Goal: Check status: Check status

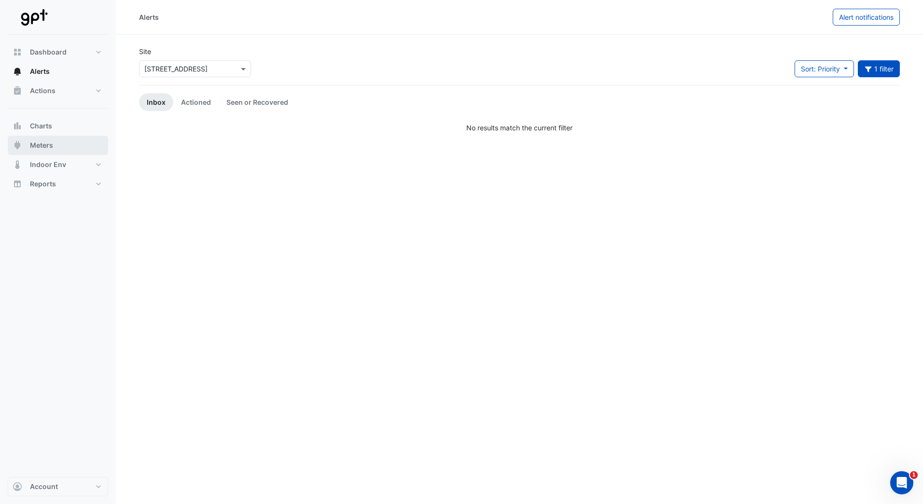
click at [52, 146] on span "Meters" at bounding box center [41, 145] width 23 height 10
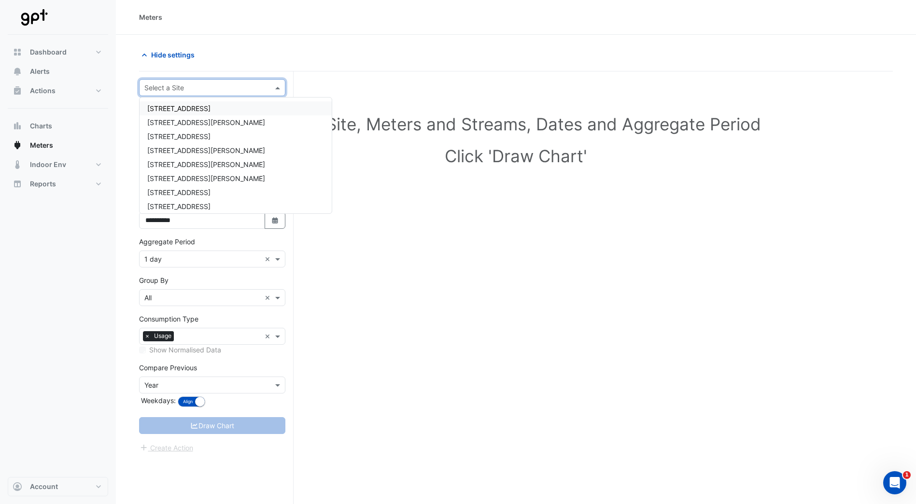
click at [276, 85] on span at bounding box center [279, 88] width 12 height 10
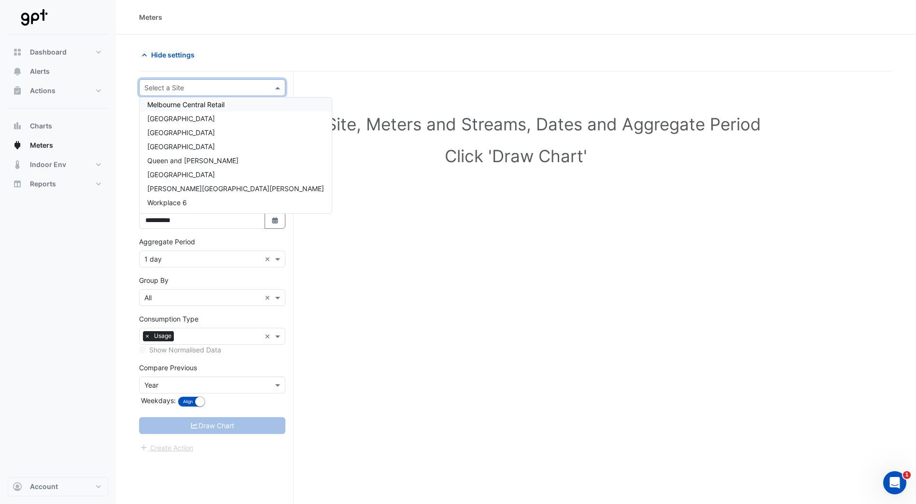
click at [220, 104] on span "Melbourne Central Retail" at bounding box center [185, 104] width 77 height 8
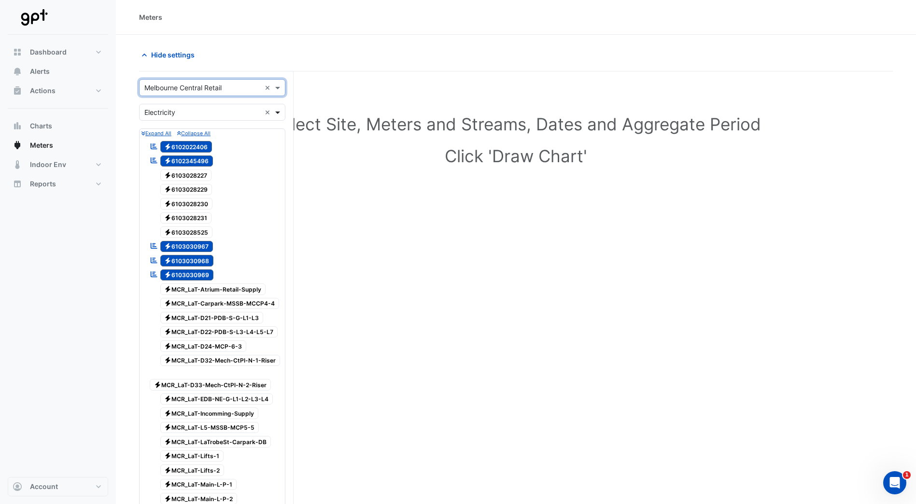
click at [277, 113] on span at bounding box center [279, 112] width 12 height 10
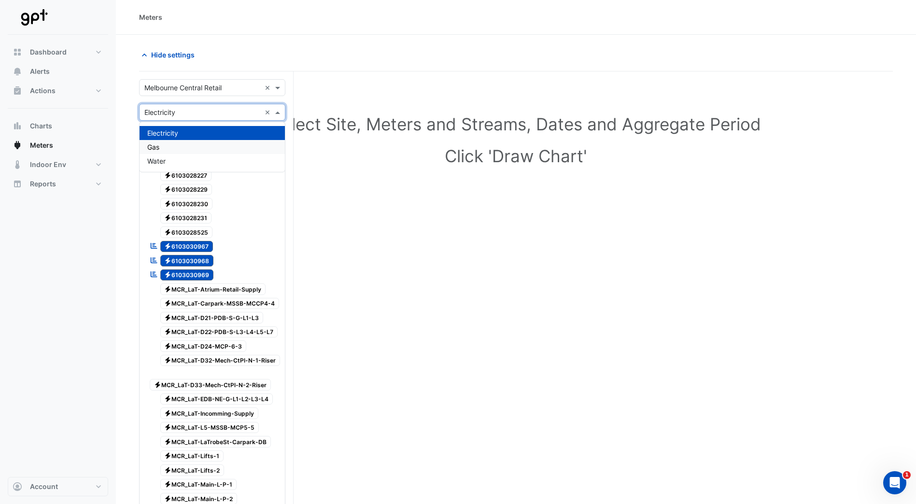
click at [228, 142] on div "Gas" at bounding box center [212, 147] width 145 height 14
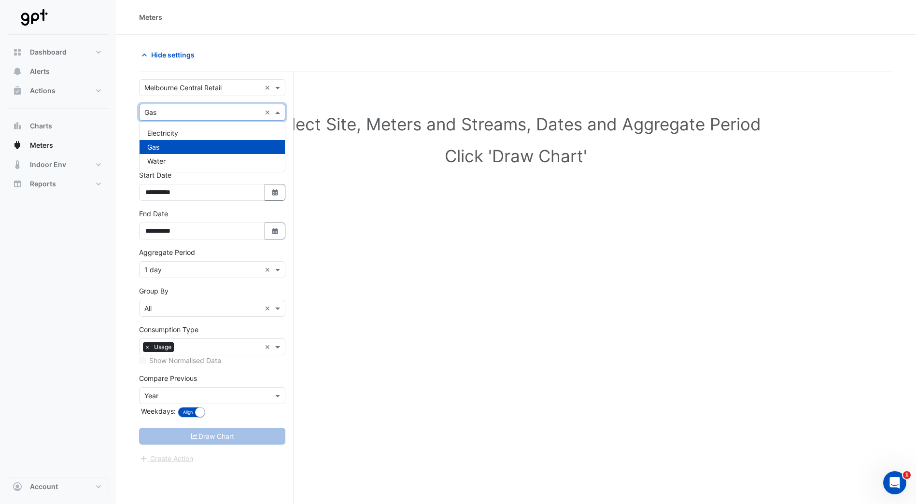
click at [279, 114] on span at bounding box center [279, 112] width 12 height 10
click at [230, 161] on div "Water" at bounding box center [212, 161] width 145 height 14
click at [277, 114] on span at bounding box center [279, 112] width 12 height 10
click at [232, 160] on div "Water" at bounding box center [212, 161] width 145 height 14
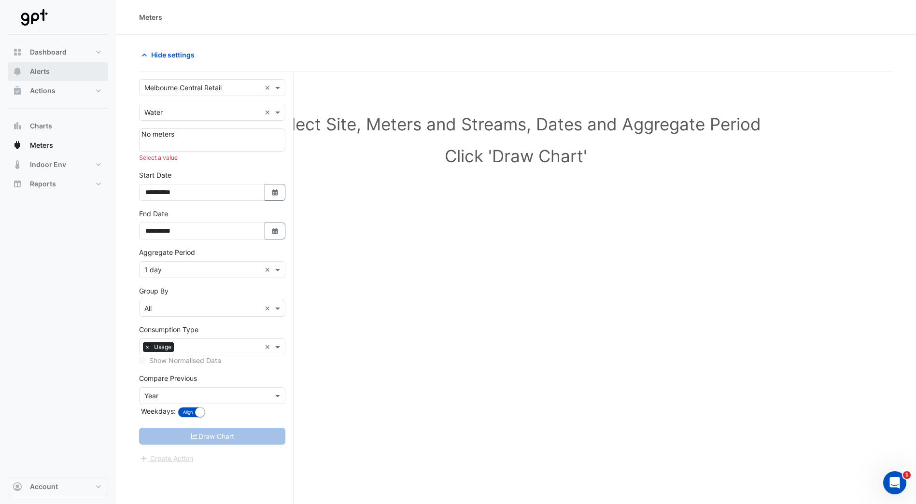
click at [42, 71] on span "Alerts" at bounding box center [40, 72] width 20 height 10
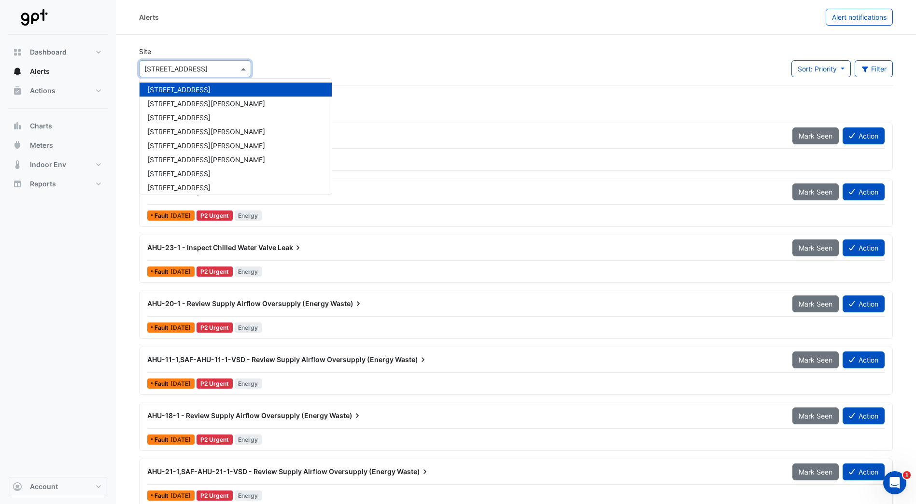
click at [244, 69] on span at bounding box center [245, 69] width 12 height 10
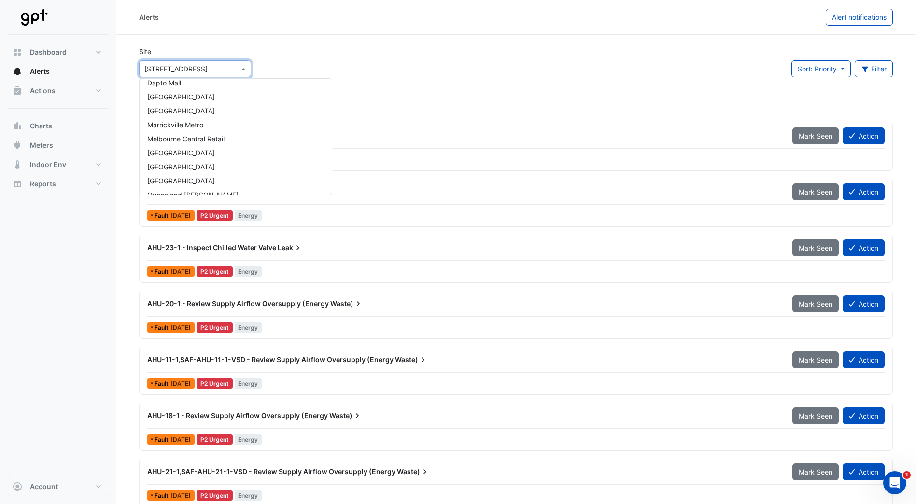
scroll to position [228, 0]
click at [216, 87] on span "Melbourne Central Retail" at bounding box center [185, 86] width 77 height 8
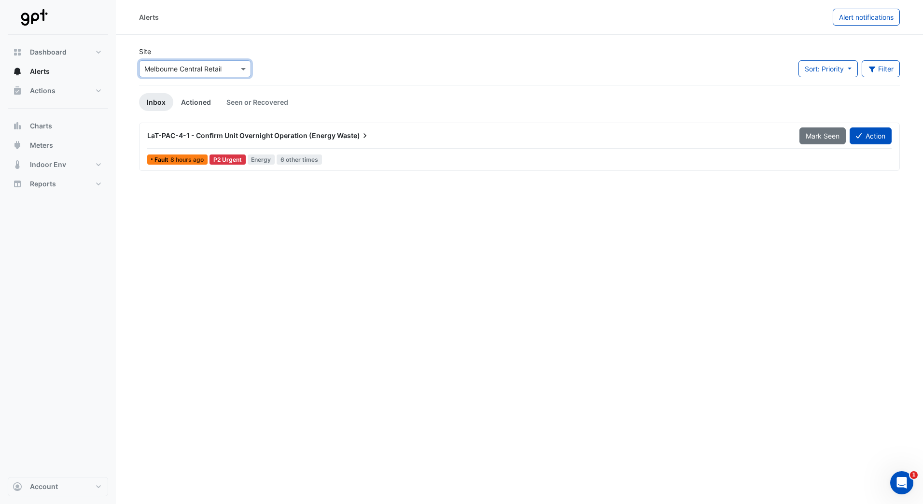
click at [207, 101] on link "Actioned" at bounding box center [195, 102] width 45 height 18
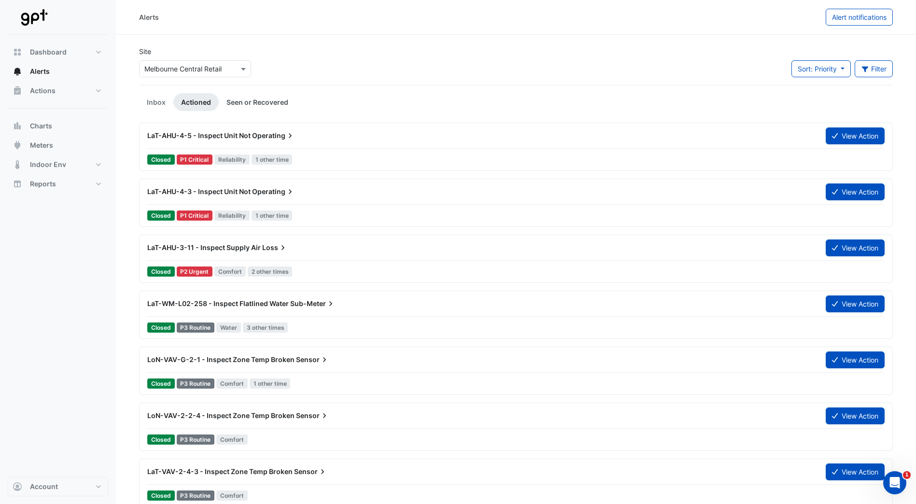
click at [253, 103] on link "Seen or Recovered" at bounding box center [257, 102] width 77 height 18
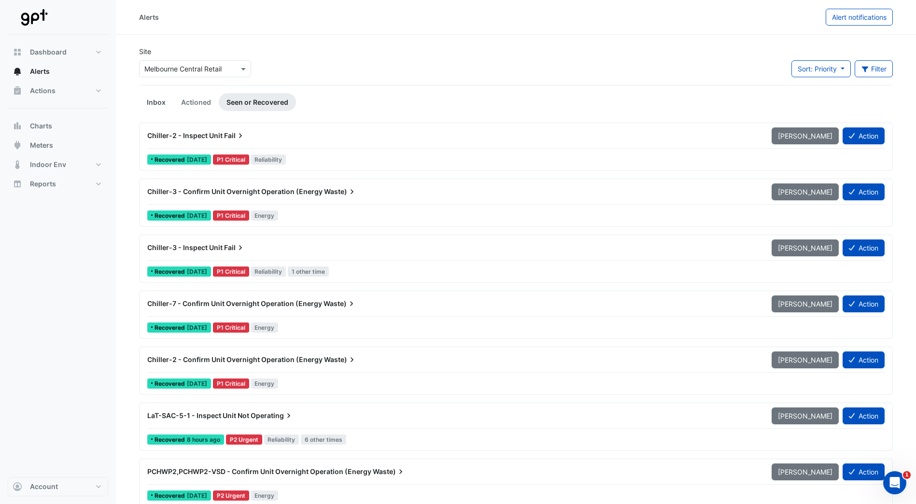
click at [164, 103] on link "Inbox" at bounding box center [156, 102] width 34 height 18
